Goal: Information Seeking & Learning: Learn about a topic

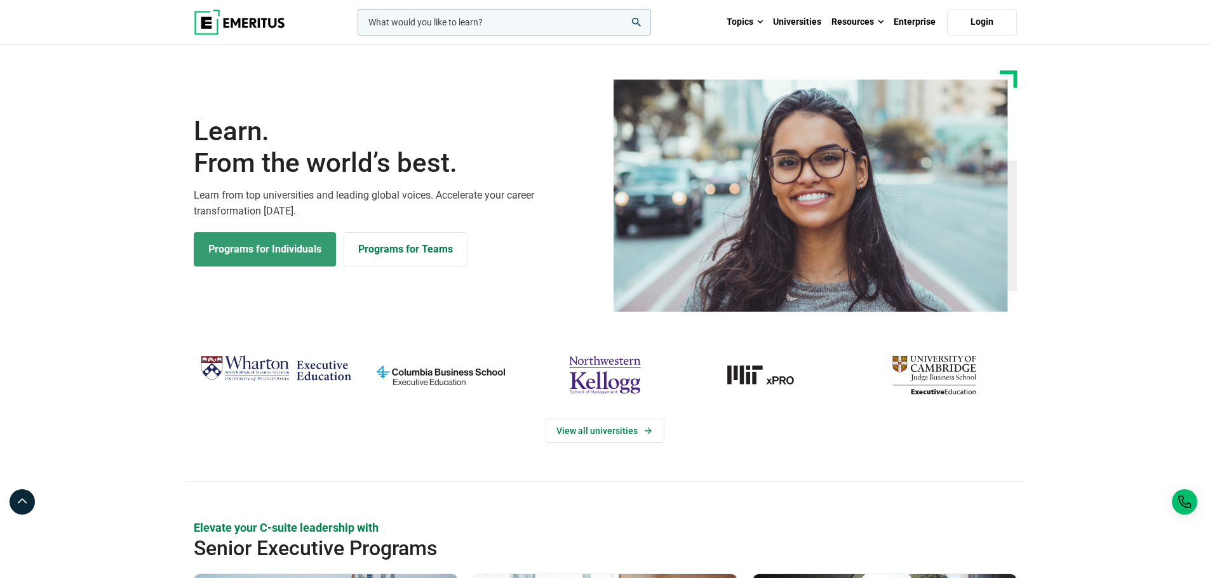
drag, startPoint x: 0, startPoint y: 0, endPoint x: 259, endPoint y: 251, distance: 360.6
click at [259, 251] on link "Programs for Individuals" at bounding box center [265, 249] width 142 height 34
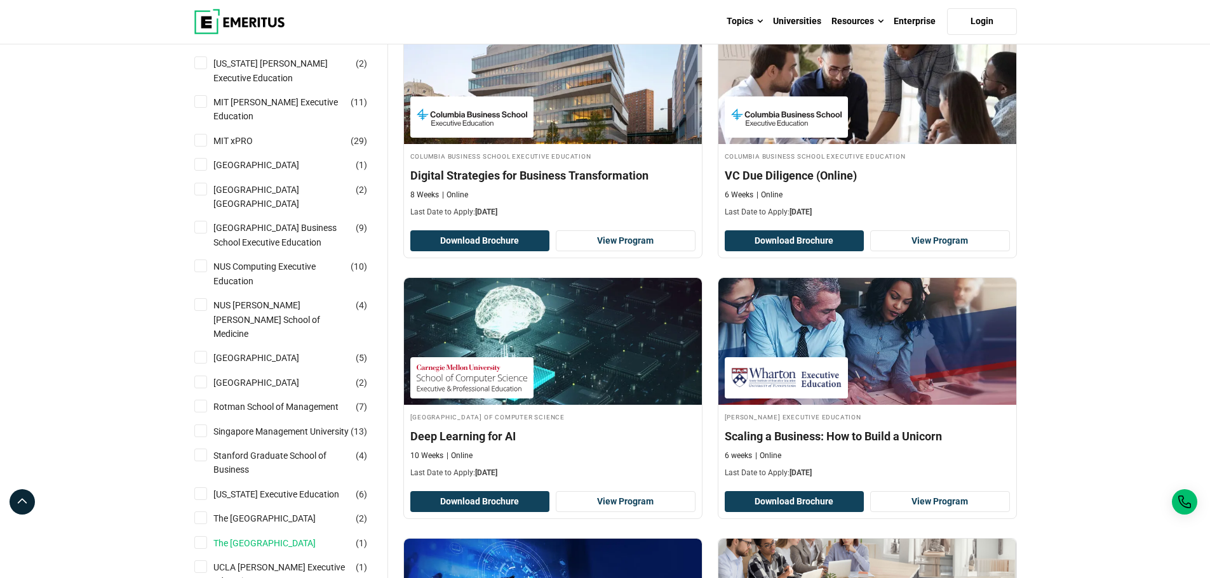
scroll to position [889, 0]
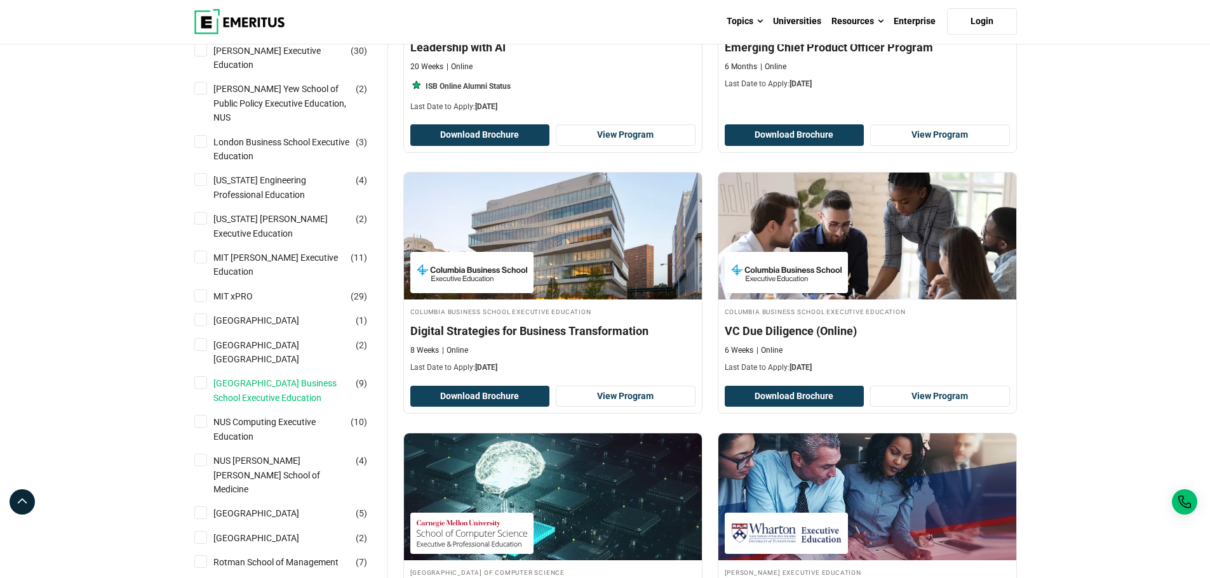
click at [299, 377] on link "National University of Singapore Business School Executive Education" at bounding box center [294, 391] width 162 height 29
checkbox input "true"
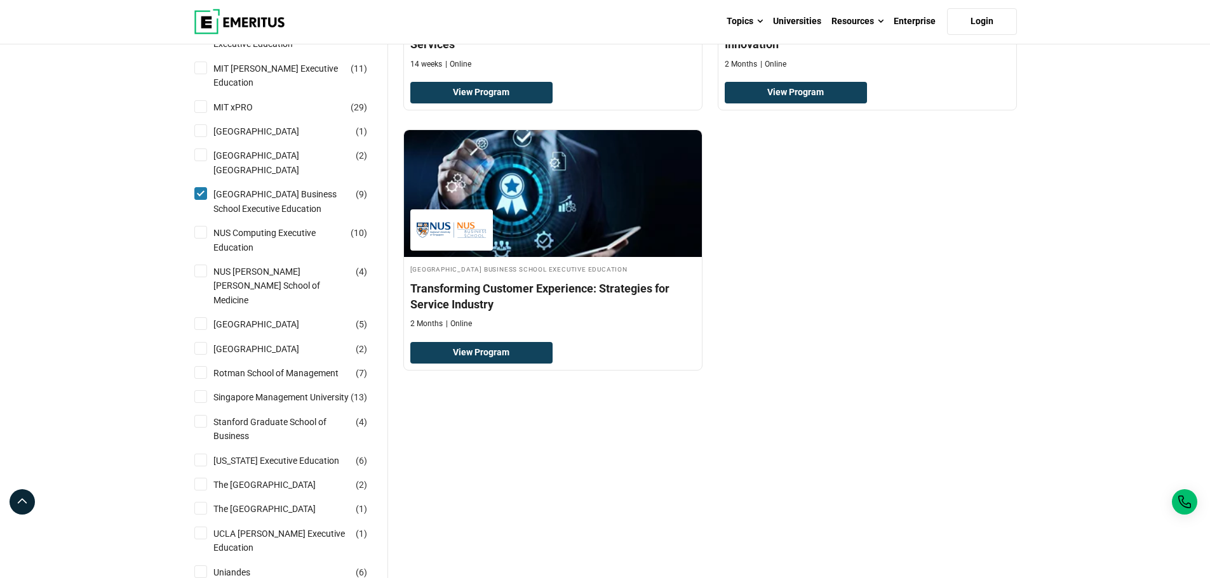
scroll to position [1143, 0]
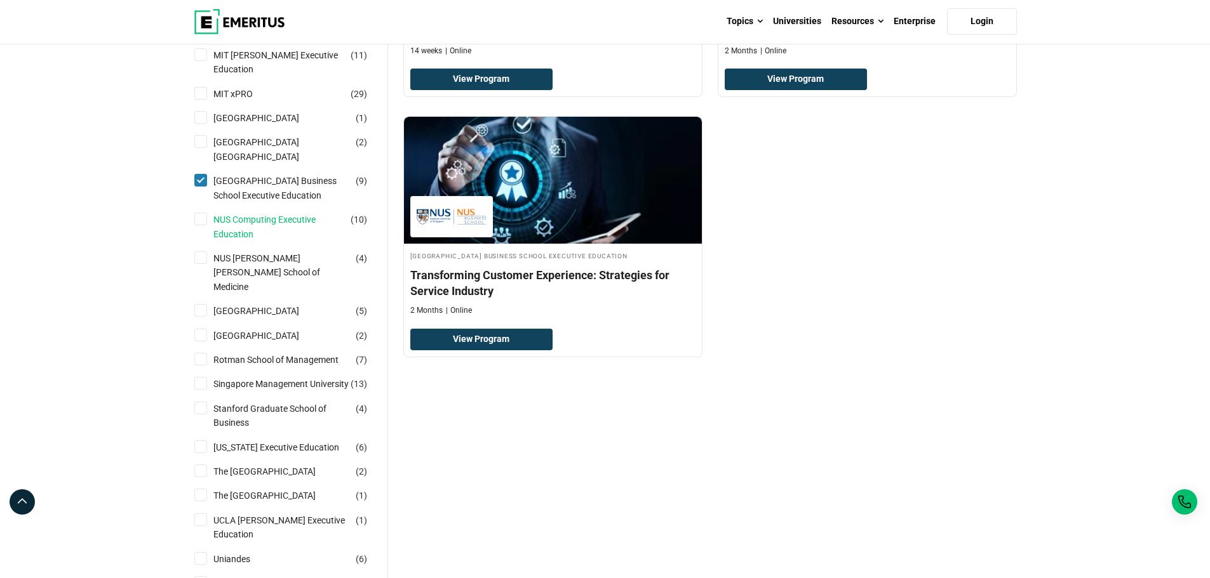
click at [292, 213] on link "NUS Computing Executive Education" at bounding box center [294, 227] width 162 height 29
checkbox input "true"
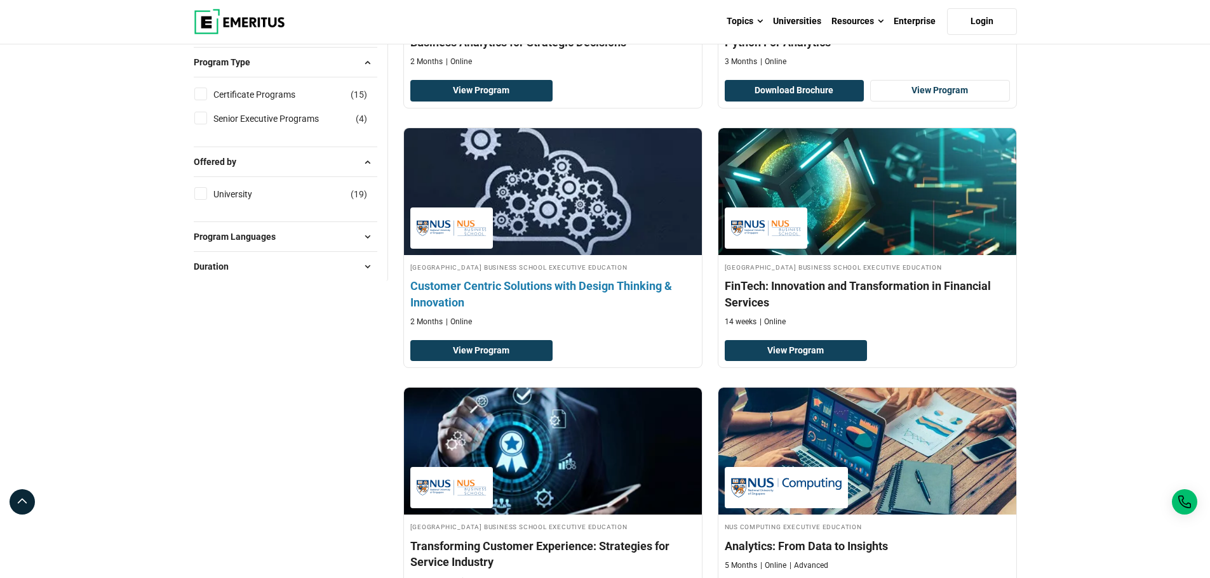
scroll to position [2032, 0]
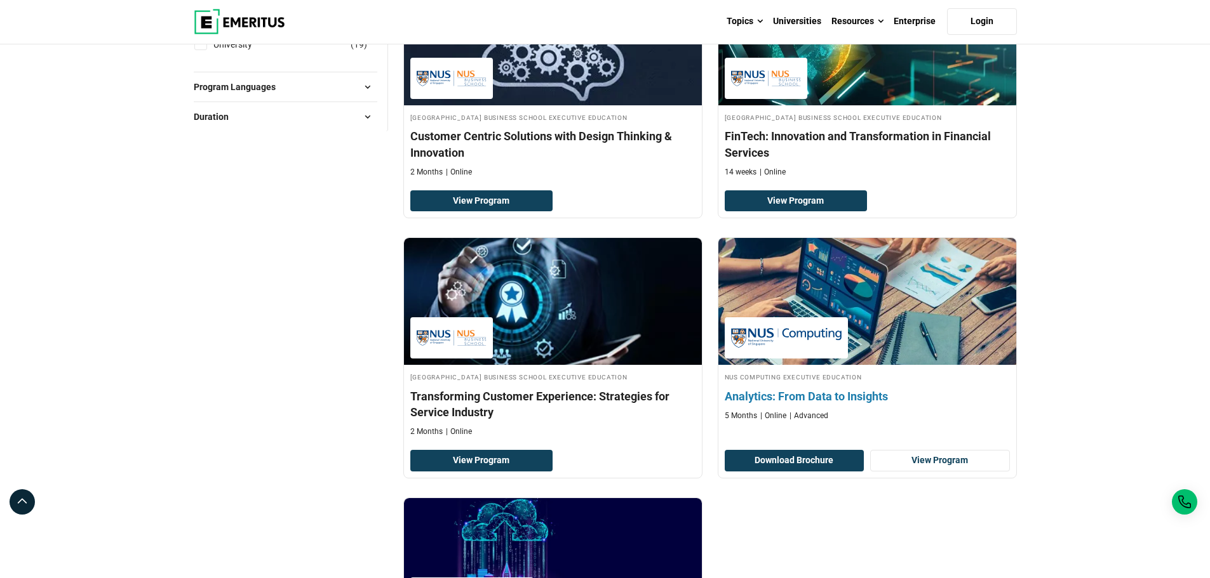
click at [783, 402] on h4 "Analytics: From Data to Insights" at bounding box center [867, 397] width 285 height 16
